Goal: Task Accomplishment & Management: Manage account settings

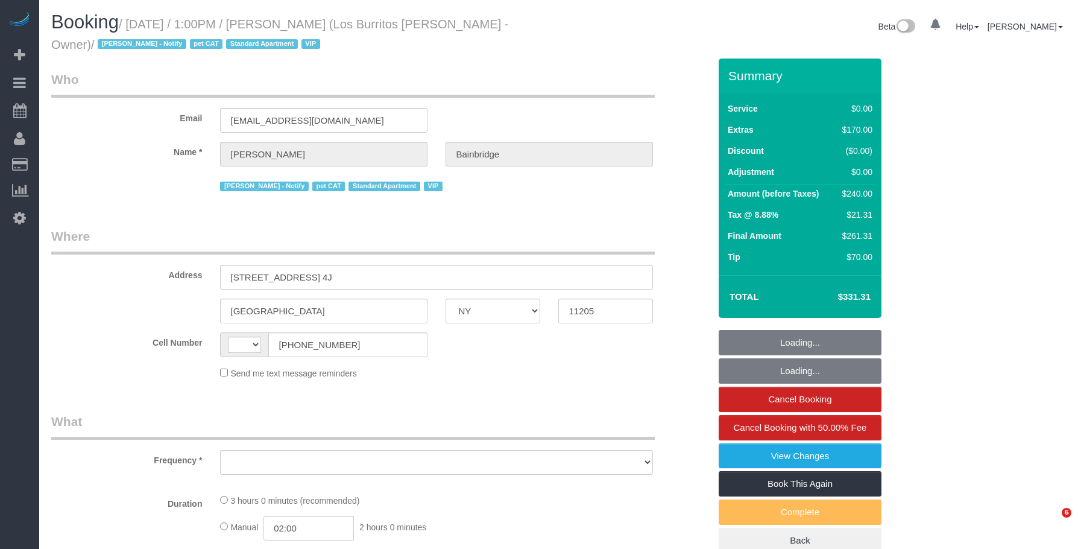
select select "NY"
select select "string:stripe-pm_1S41pe4VGloSiKo7DXQ3GHKL"
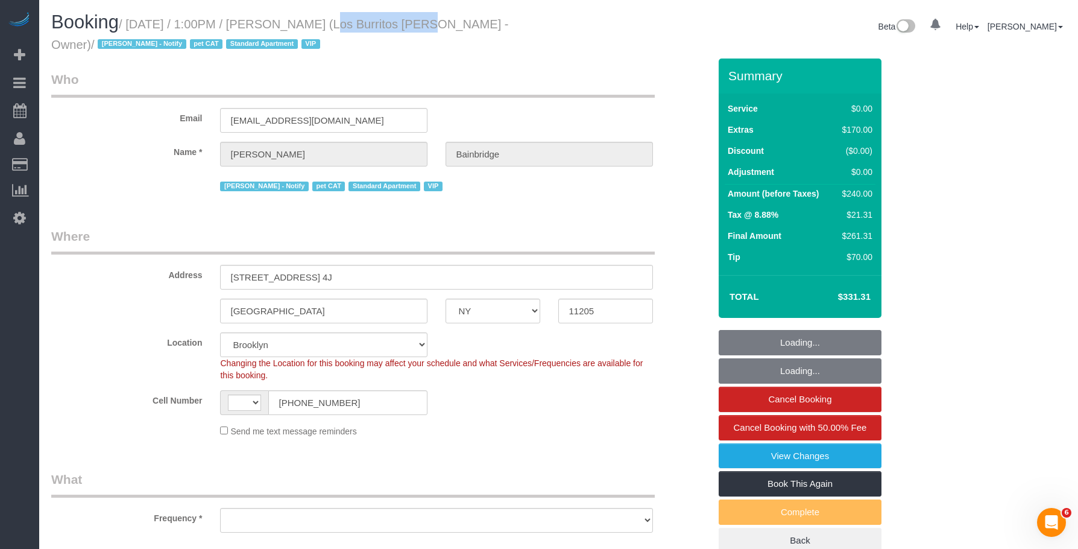
select select "string:[GEOGRAPHIC_DATA]"
select select "spot1"
select select "object:842"
select select "number:89"
select select "number:90"
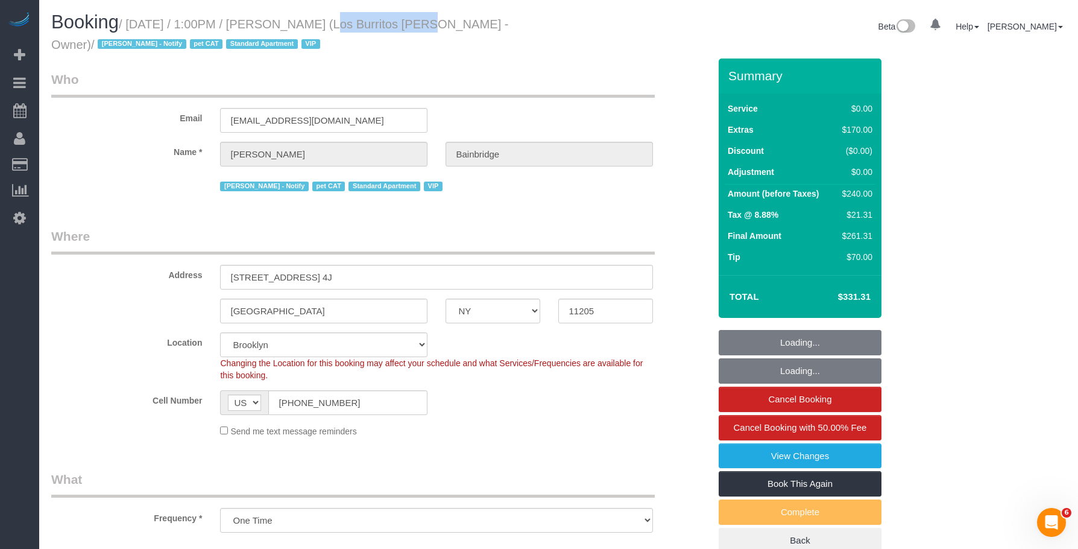
select select "number:14"
select select "number:5"
select select "object:1530"
drag, startPoint x: 0, startPoint y: 0, endPoint x: 390, endPoint y: 28, distance: 390.6
click at [390, 28] on small "/ [DATE] / 1:00PM / [PERSON_NAME] (Los Burritos [PERSON_NAME] - Owner) / [PERSO…" at bounding box center [280, 34] width 458 height 34
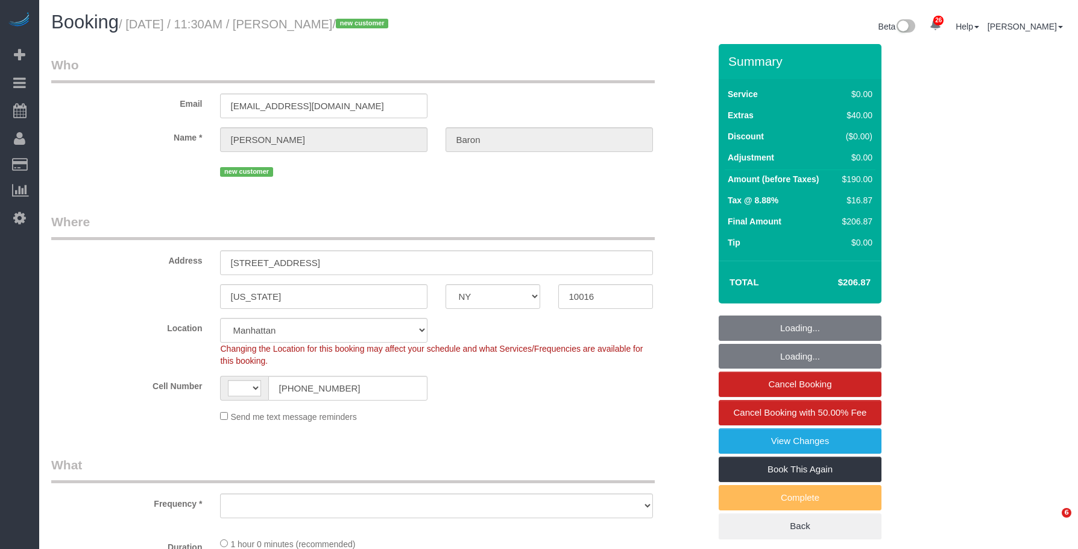
select select "NY"
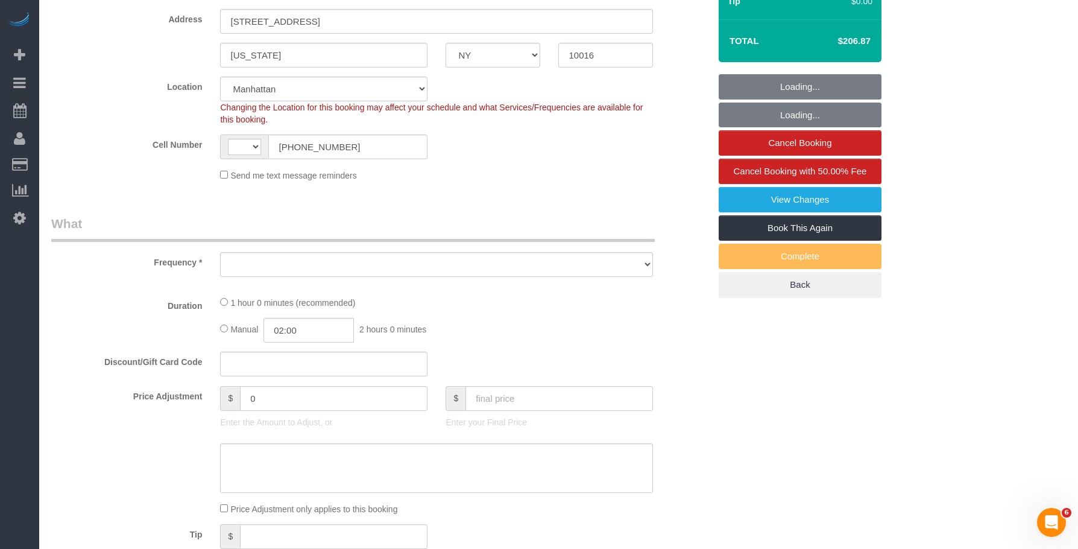
select select "string:[GEOGRAPHIC_DATA]"
select select "number:57"
select select "number:73"
select select "number:15"
select select "number:6"
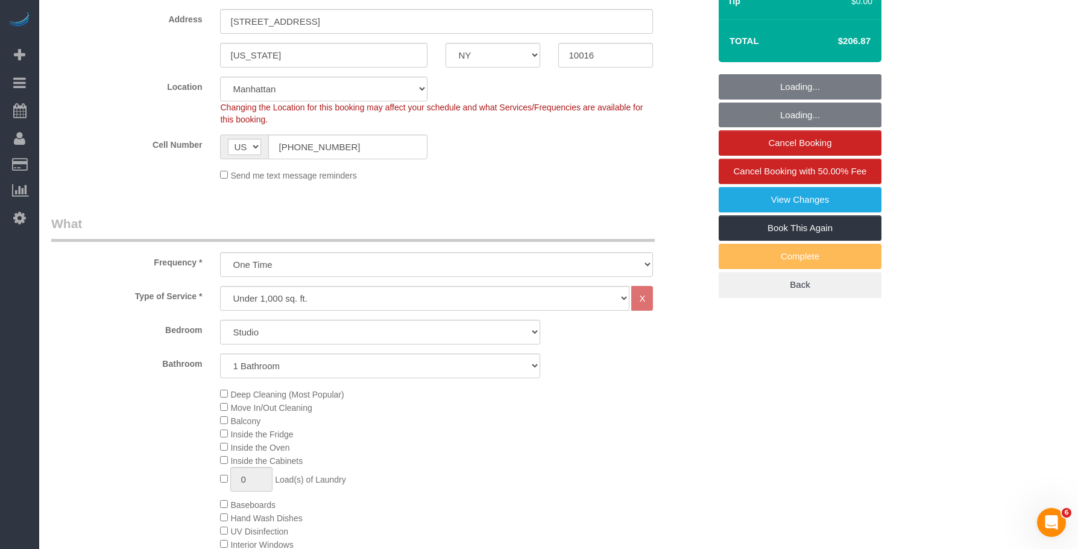
select select "object:1520"
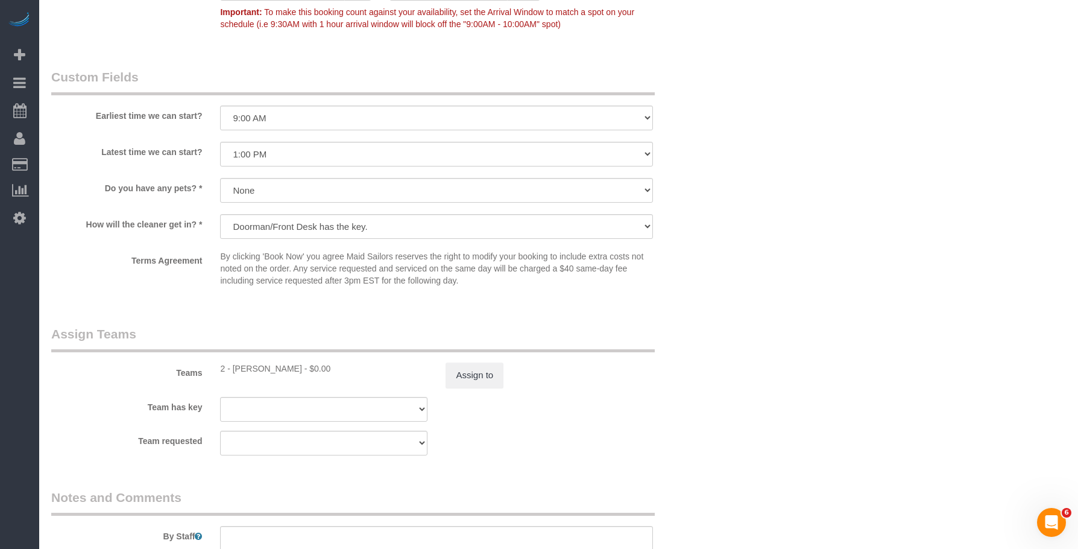
scroll to position [1447, 0]
